Goal: Check status

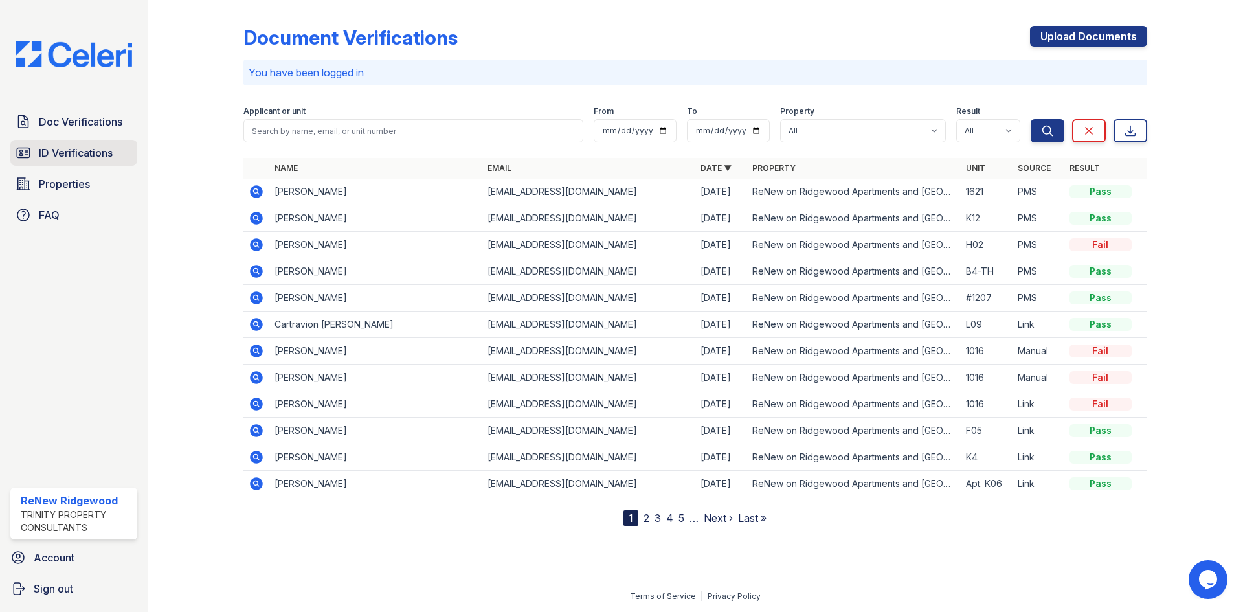
click at [78, 159] on span "ID Verifications" at bounding box center [76, 153] width 74 height 16
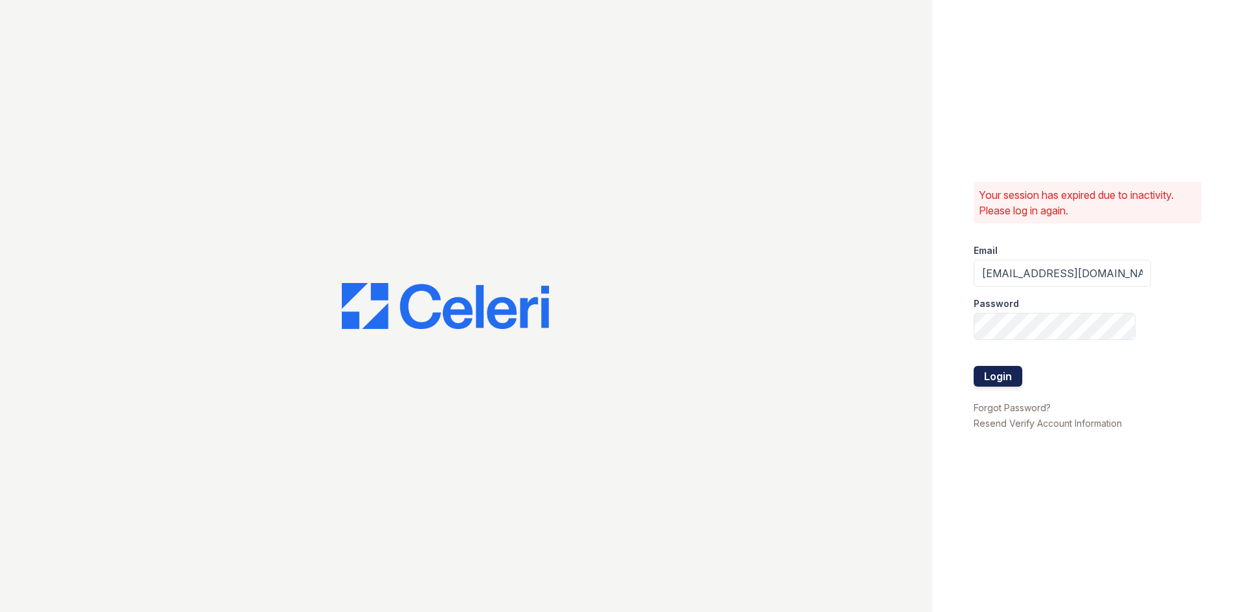
click at [1007, 377] on button "Login" at bounding box center [998, 376] width 49 height 21
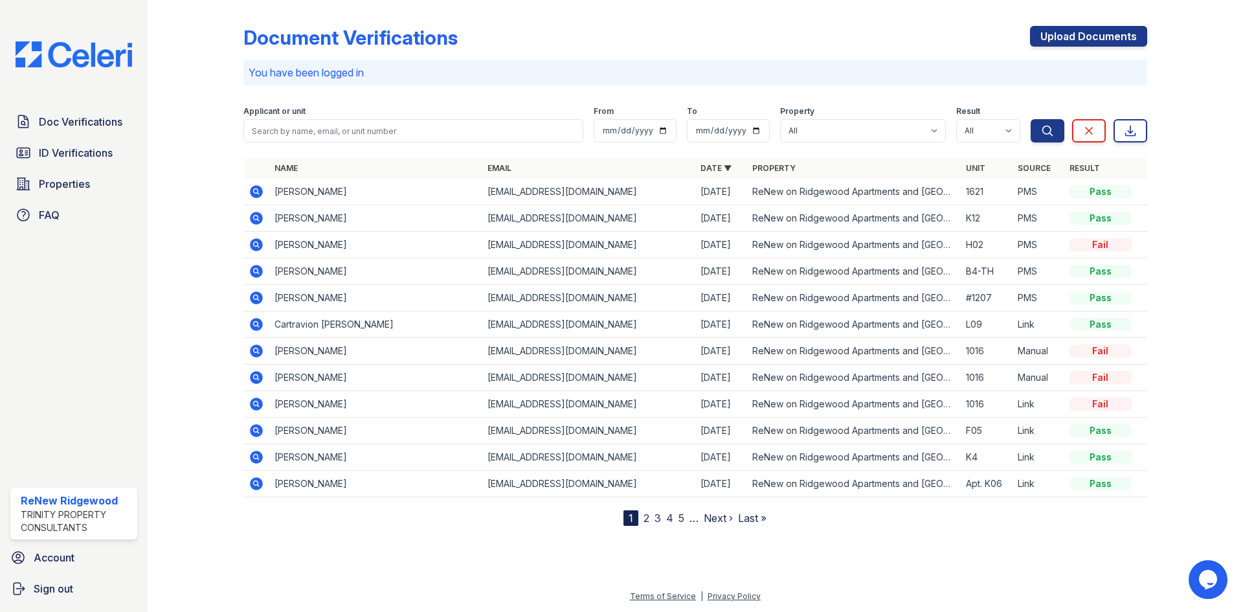
click at [254, 187] on icon at bounding box center [256, 191] width 13 height 13
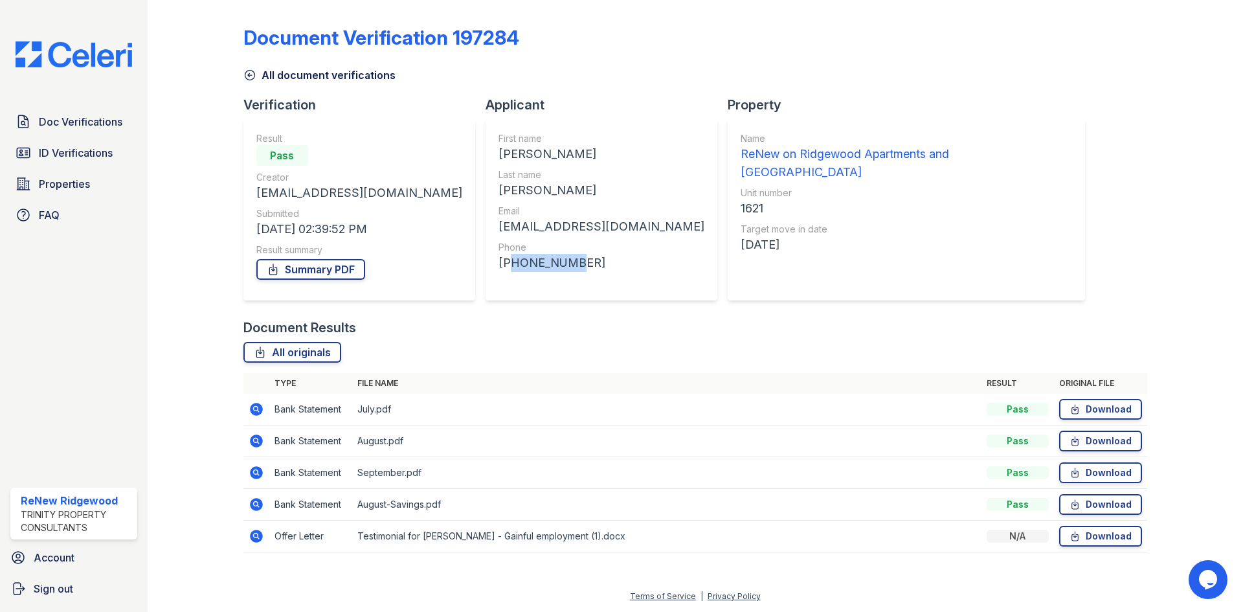
drag, startPoint x: 449, startPoint y: 261, endPoint x: 521, endPoint y: 276, distance: 74.0
click at [515, 276] on div "First name Claire Last name Harris Email claireharris368@gmail.com Phone +12173…" at bounding box center [602, 209] width 206 height 155
